Goal: Consume media (video, audio): Consume media (video, audio)

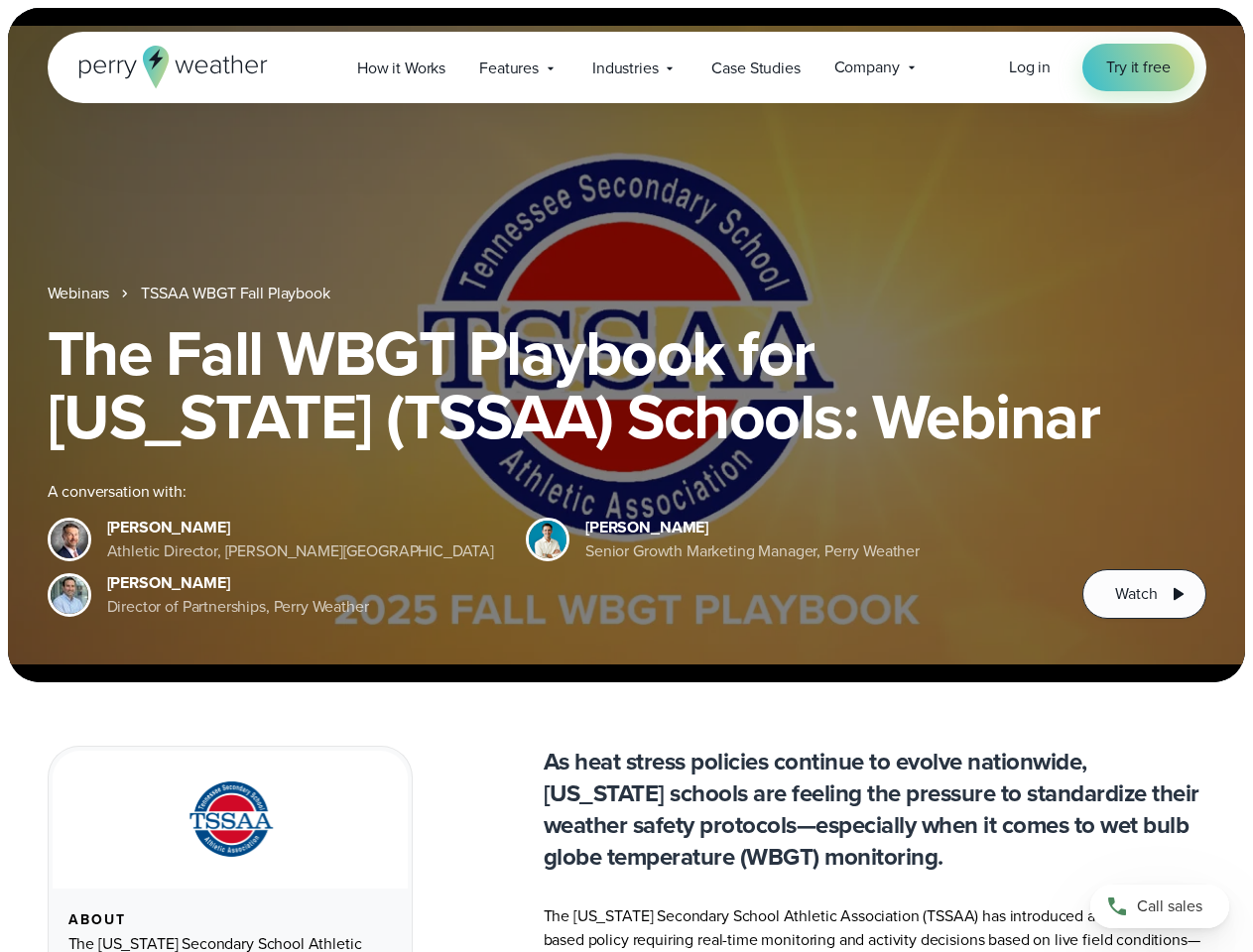
click at [626, 476] on div "The Fall WBGT Playbook for [US_STATE] (TSSAA) Schools: Webinar A conversation w…" at bounding box center [627, 471] width 1159 height 298
click at [626, 68] on span "Industries" at bounding box center [626, 69] width 66 height 24
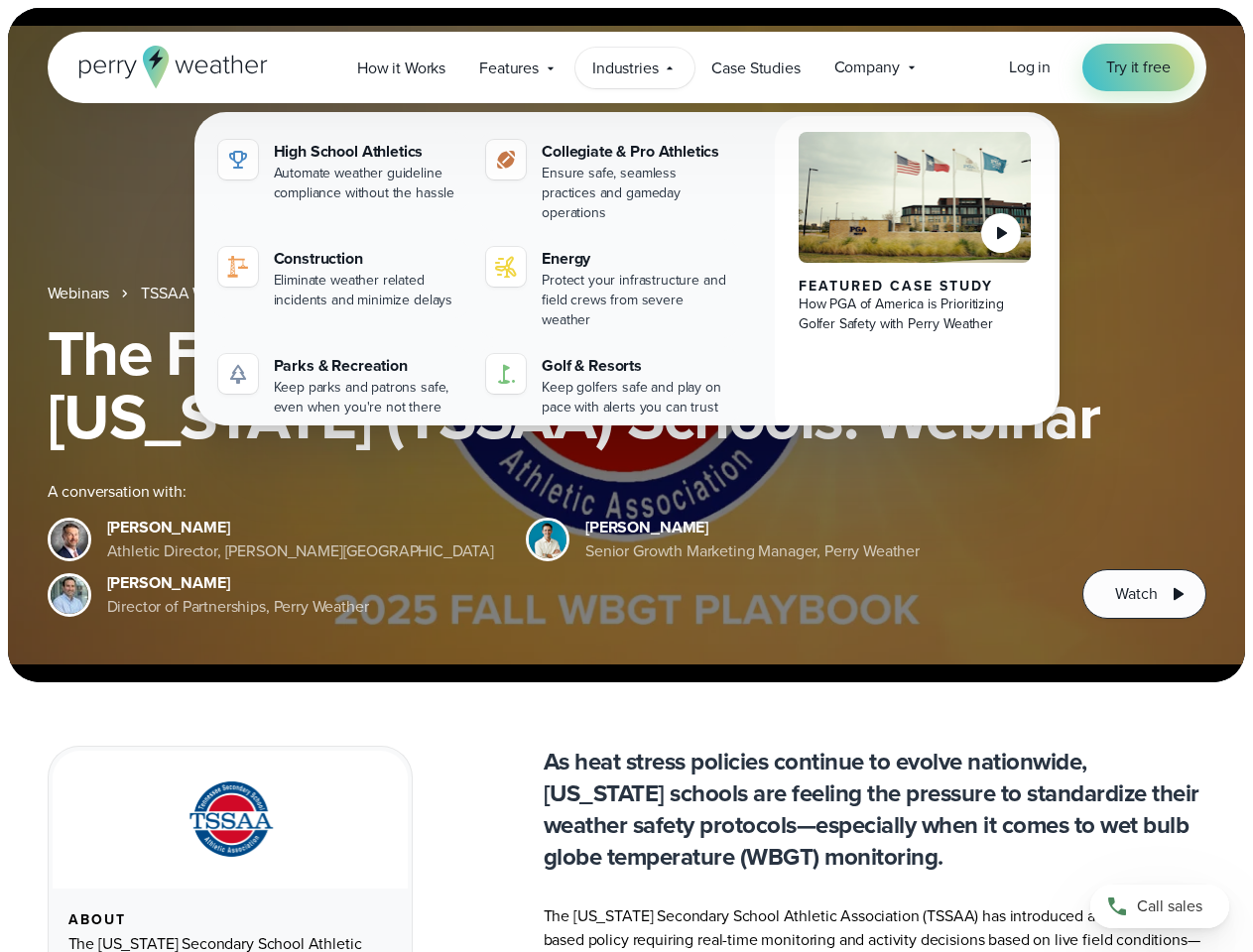
click at [626, 346] on h1 "The Fall WBGT Playbook for [US_STATE] (TSSAA) Schools: Webinar" at bounding box center [627, 385] width 1159 height 127
click at [237, 294] on link "TSSAA WBGT Fall Playbook" at bounding box center [235, 294] width 189 height 24
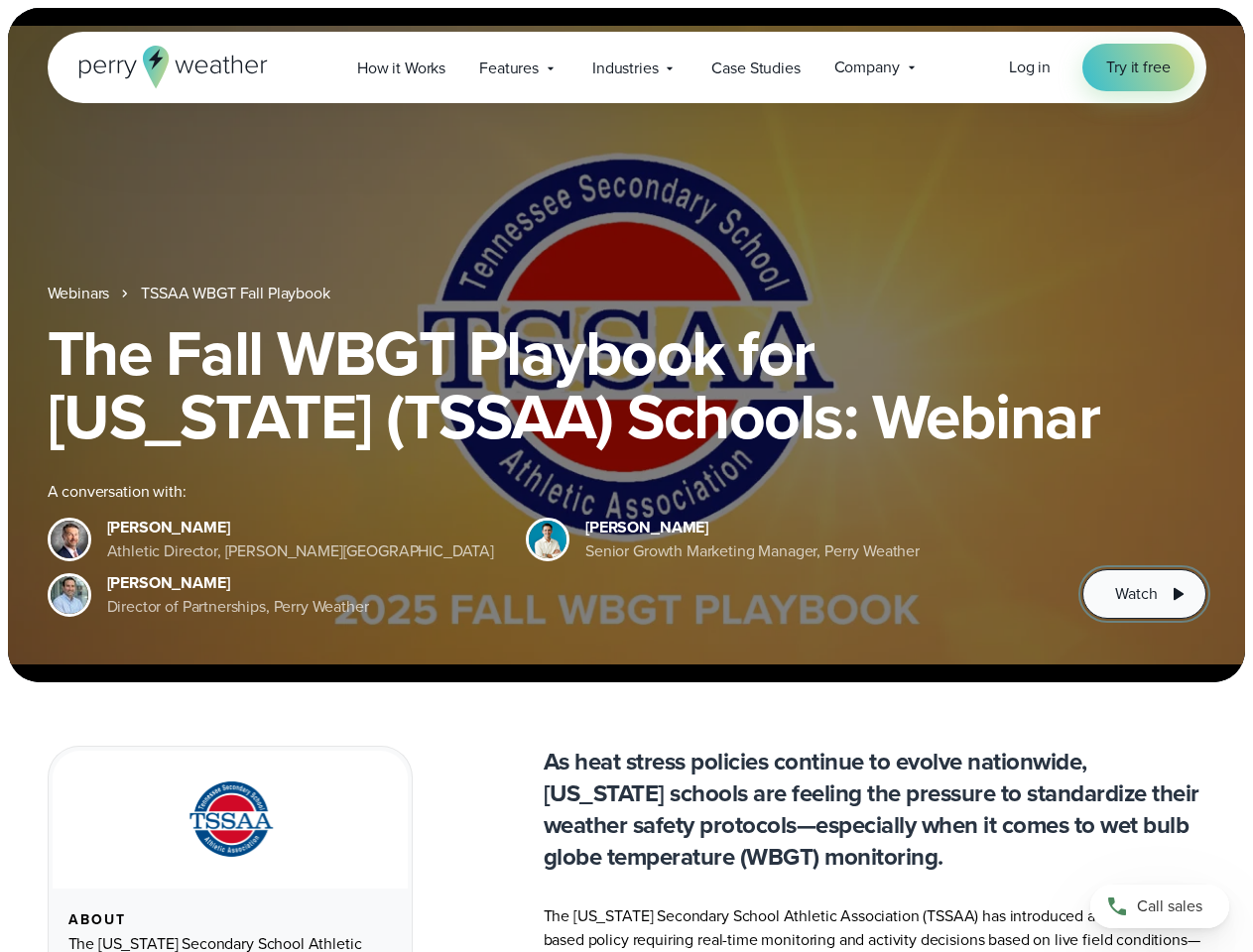
click at [1144, 594] on span "Watch" at bounding box center [1136, 594] width 42 height 24
